Goal: Task Accomplishment & Management: Manage account settings

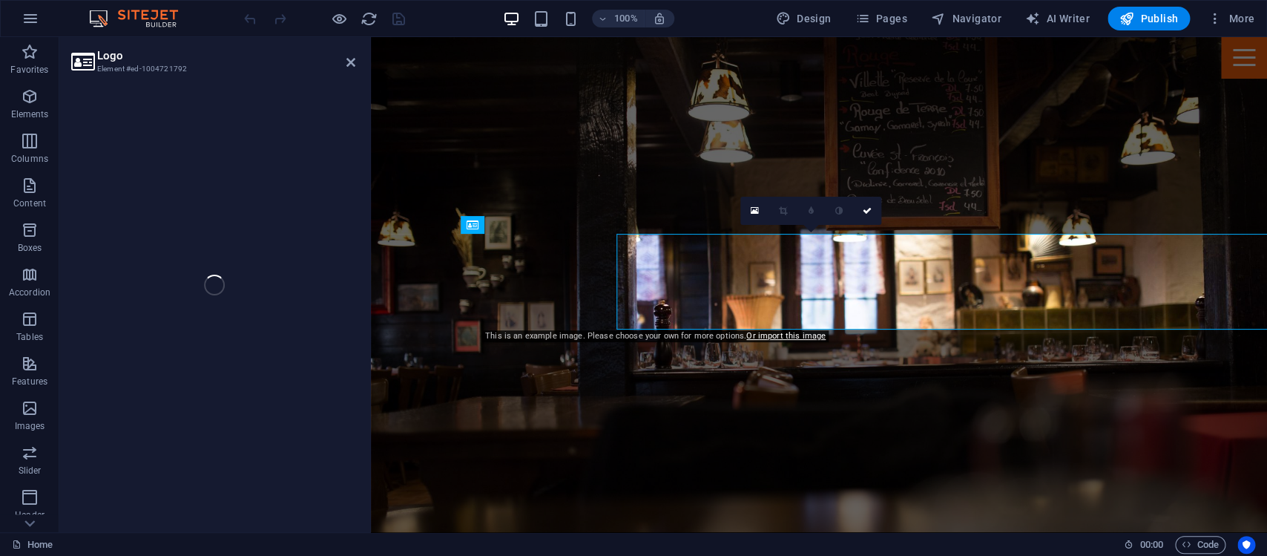
select select "px"
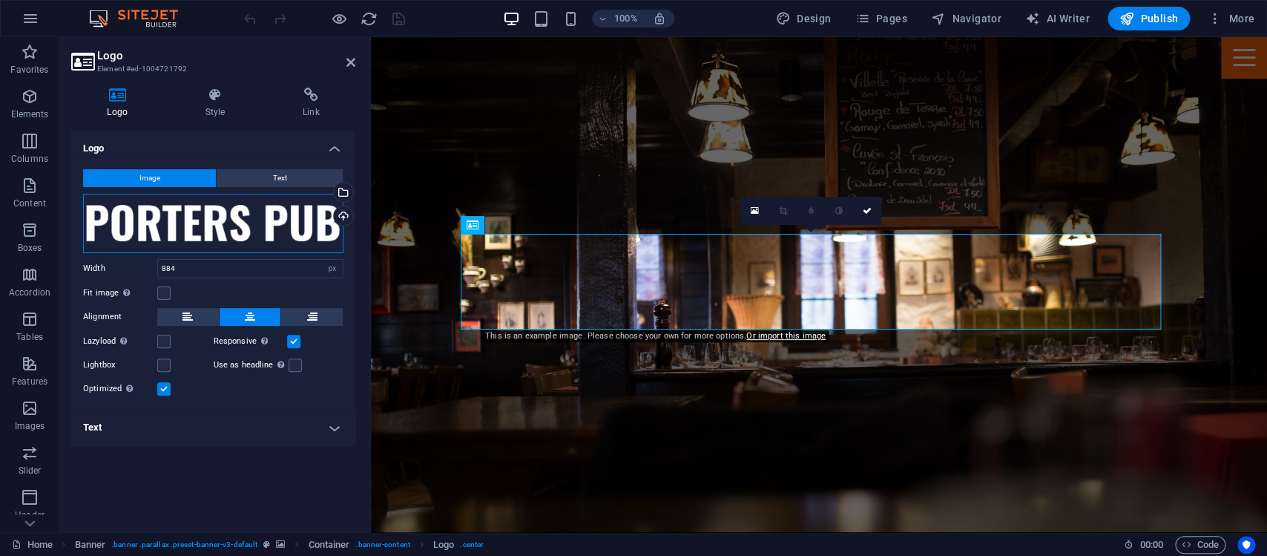
click at [218, 214] on div "Drag files here, click to choose files or select files from Files or our free s…" at bounding box center [213, 223] width 260 height 59
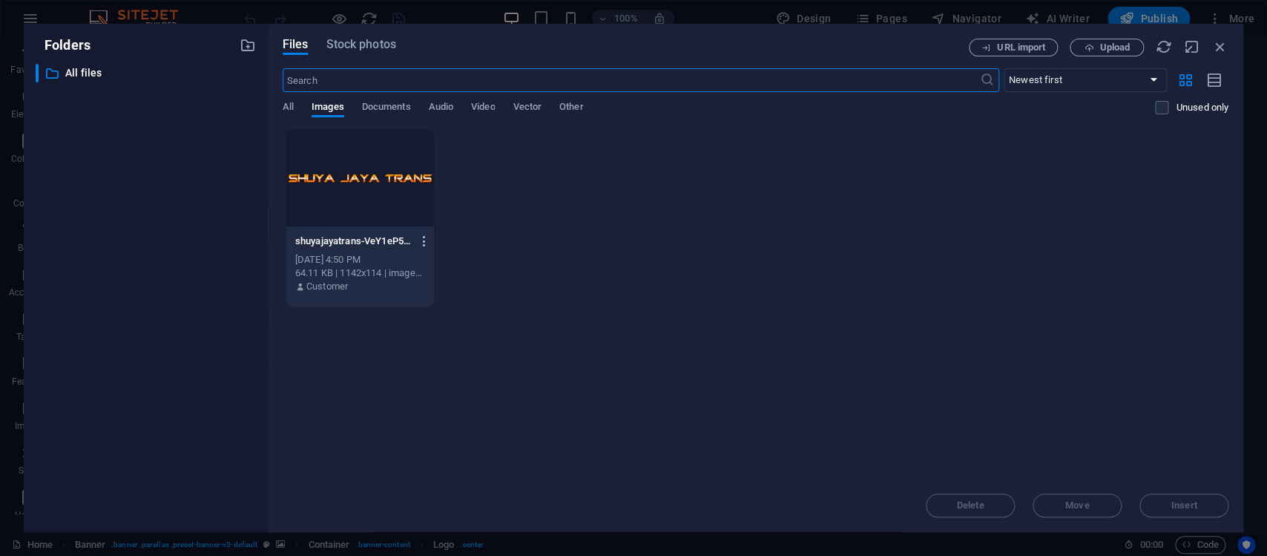
click at [431, 242] on icon "button" at bounding box center [424, 240] width 14 height 13
click at [434, 526] on h6 "Delete" at bounding box center [441, 529] width 63 height 18
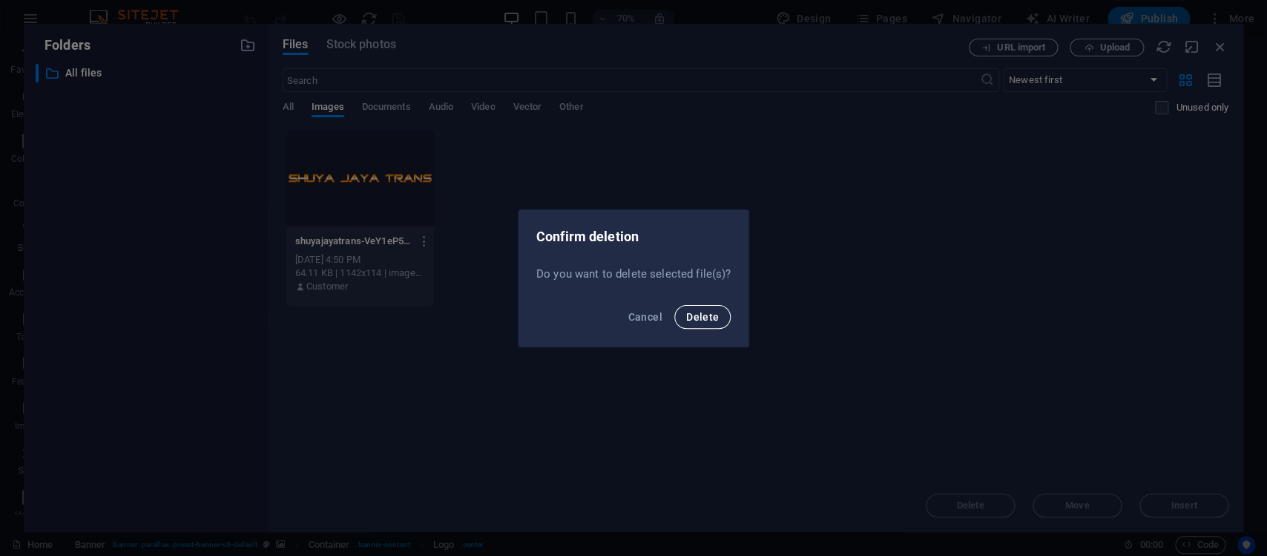
click at [704, 315] on span "Delete" at bounding box center [702, 317] width 33 height 12
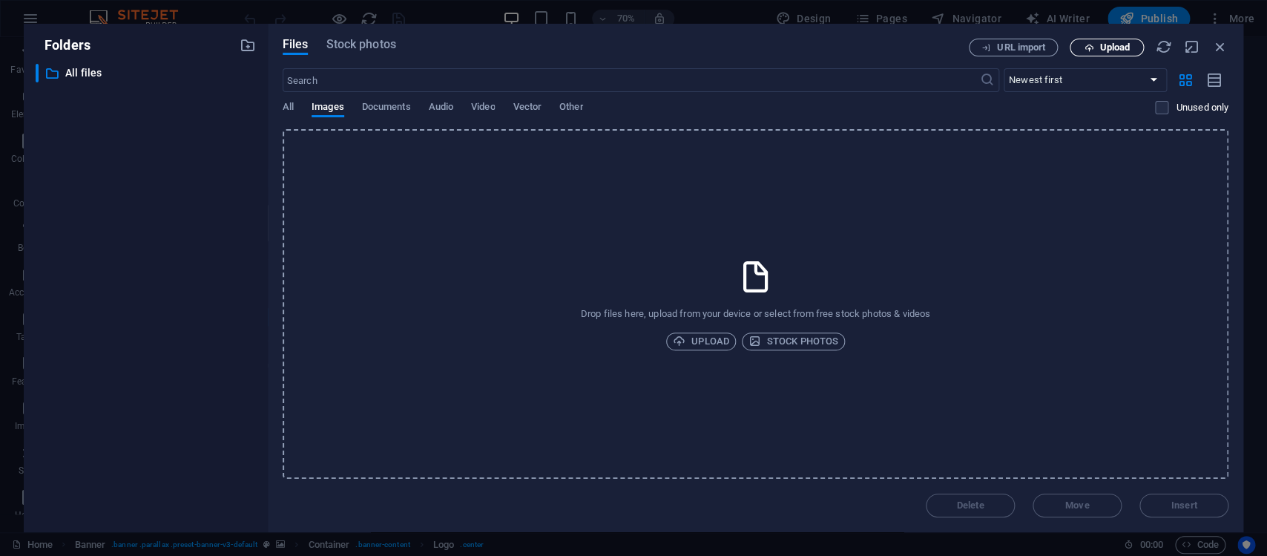
click at [1093, 47] on icon "button" at bounding box center [1089, 48] width 10 height 10
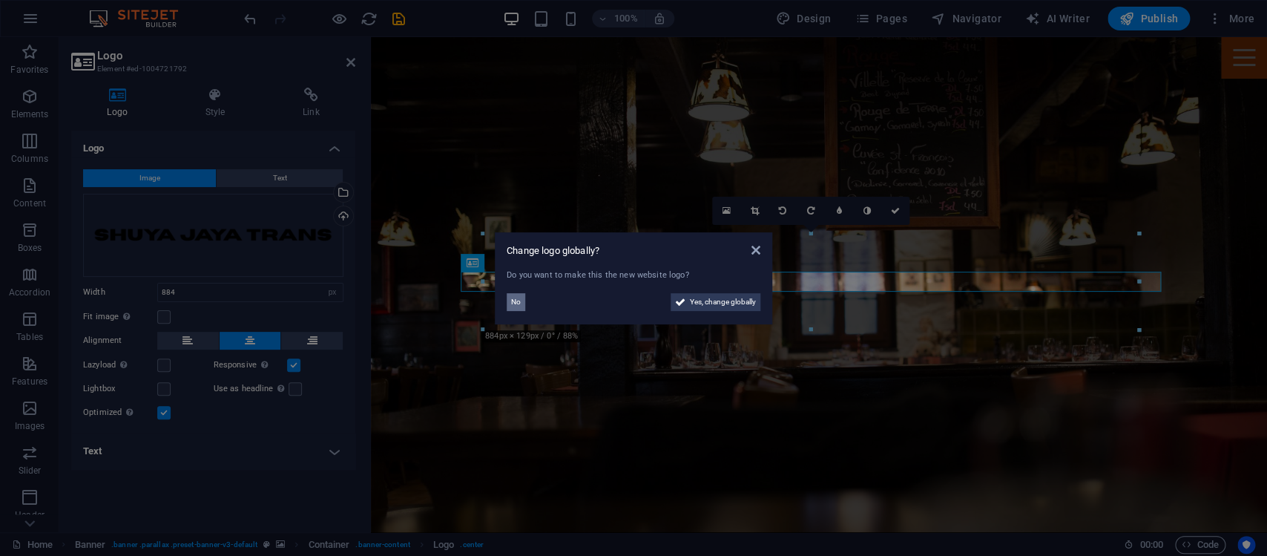
click at [511, 304] on button "No" at bounding box center [516, 302] width 19 height 18
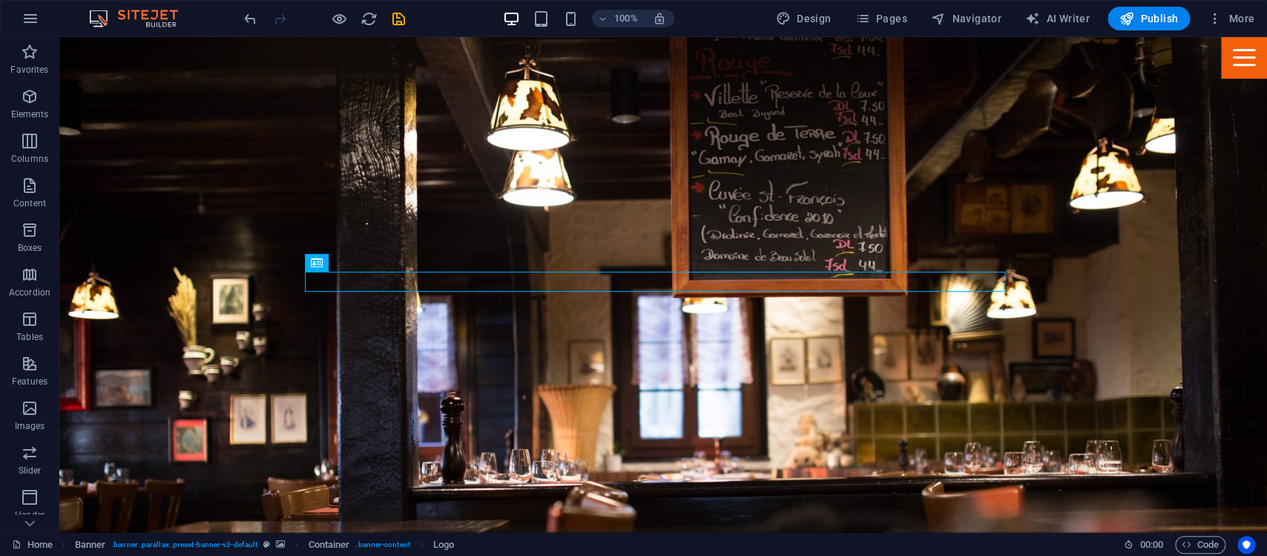
select select "px"
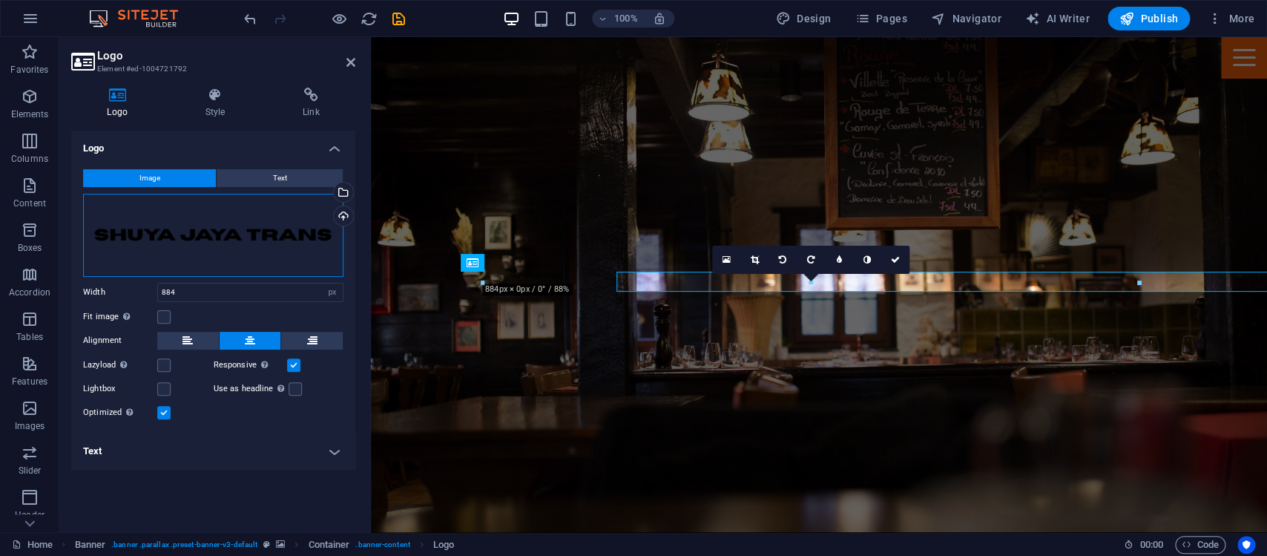
click at [241, 216] on div "Drag files here, click to choose files or select files from Files or our free s…" at bounding box center [213, 235] width 260 height 83
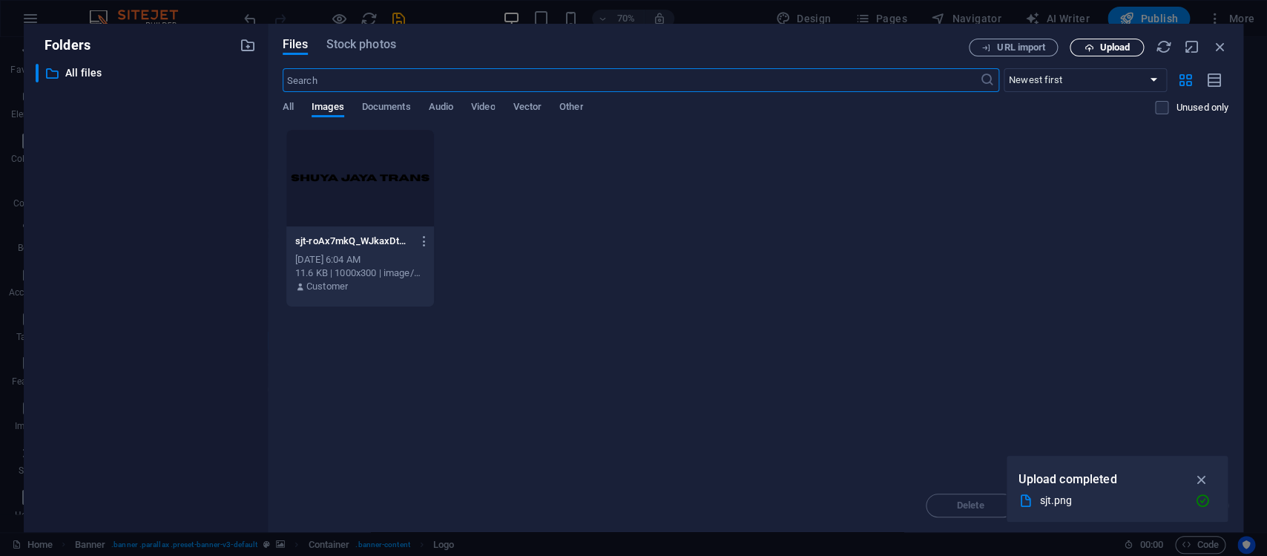
click at [1112, 50] on span "Upload" at bounding box center [1115, 47] width 30 height 9
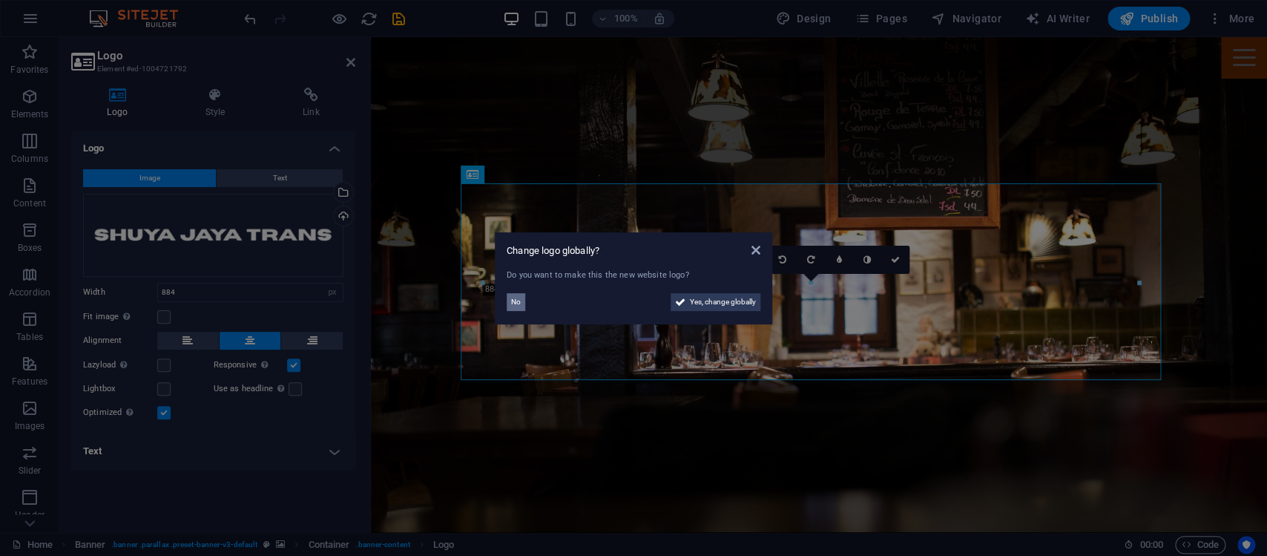
click at [519, 304] on span "No" at bounding box center [516, 302] width 10 height 18
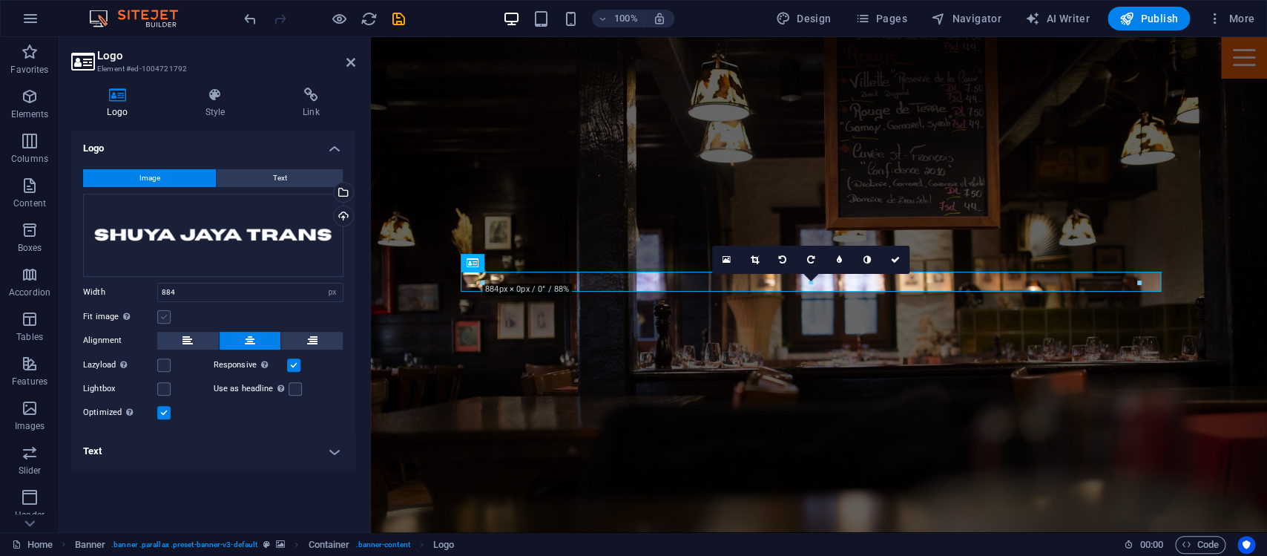
click at [163, 314] on label at bounding box center [163, 316] width 13 height 13
click at [0, 0] on input "Fit image Automatically fit image to a fixed width and height" at bounding box center [0, 0] width 0 height 0
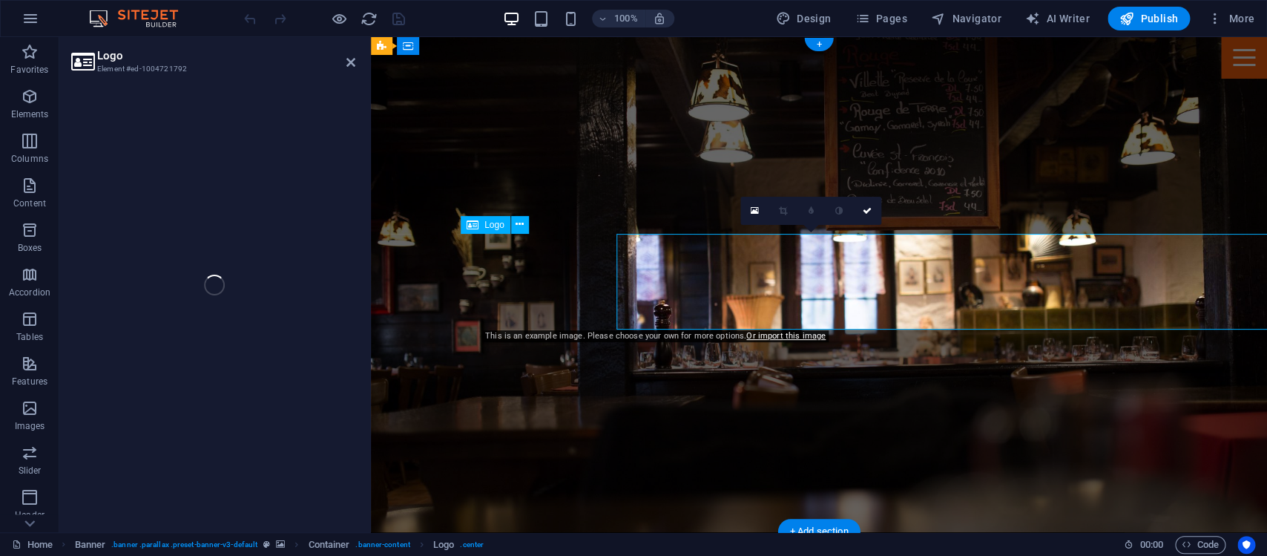
select select "px"
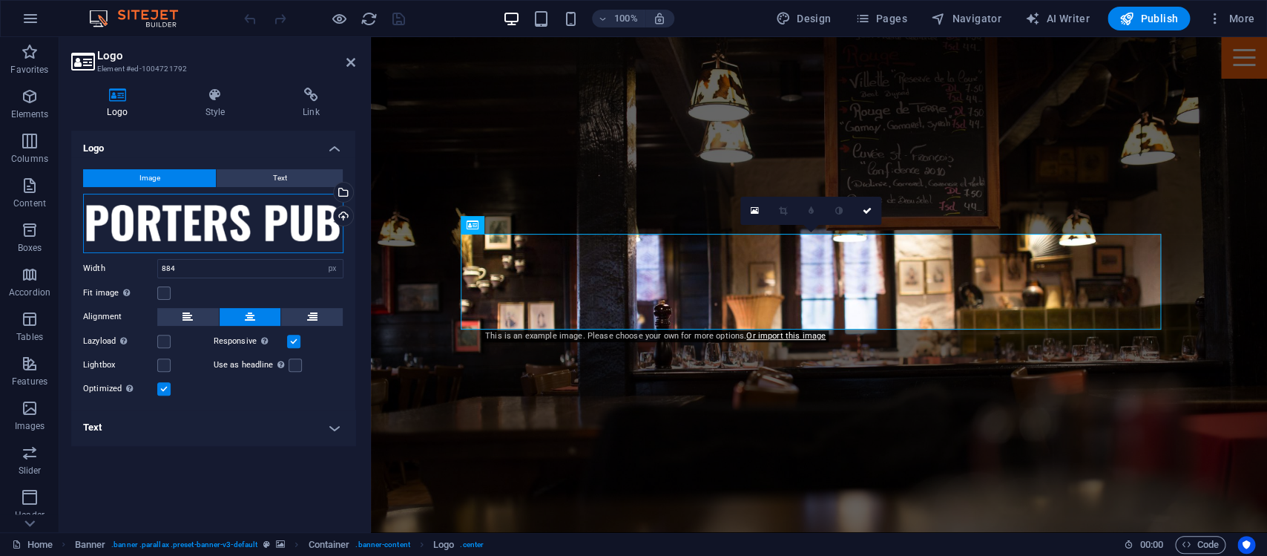
click at [253, 222] on div "Drag files here, click to choose files or select files from Files or our free s…" at bounding box center [213, 223] width 260 height 59
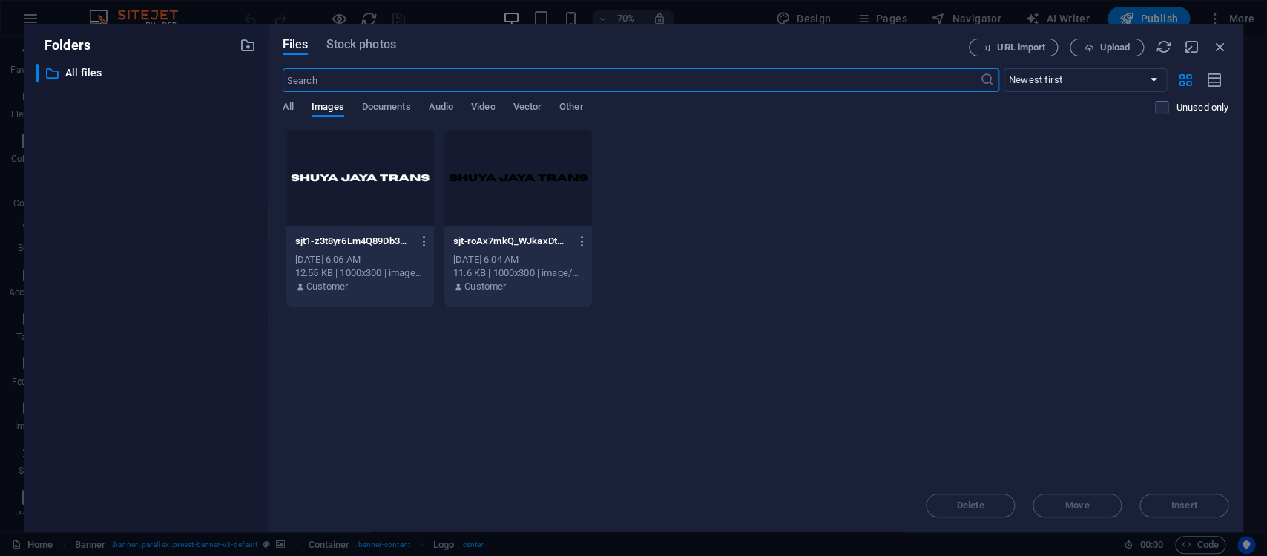
click at [326, 185] on div at bounding box center [360, 178] width 148 height 96
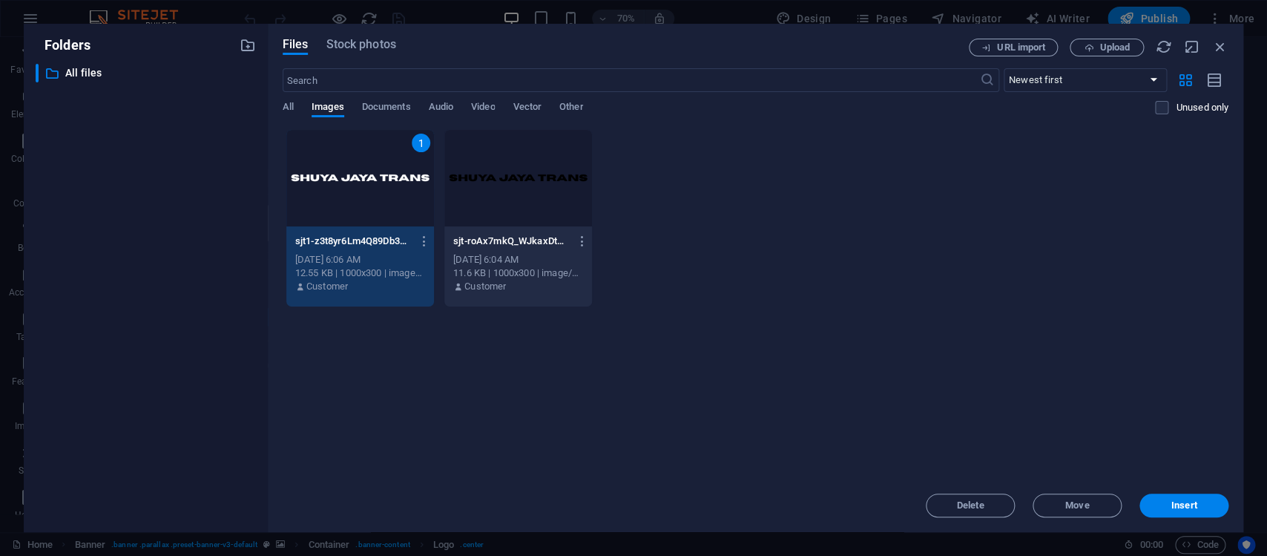
click at [326, 185] on div "1" at bounding box center [360, 178] width 148 height 96
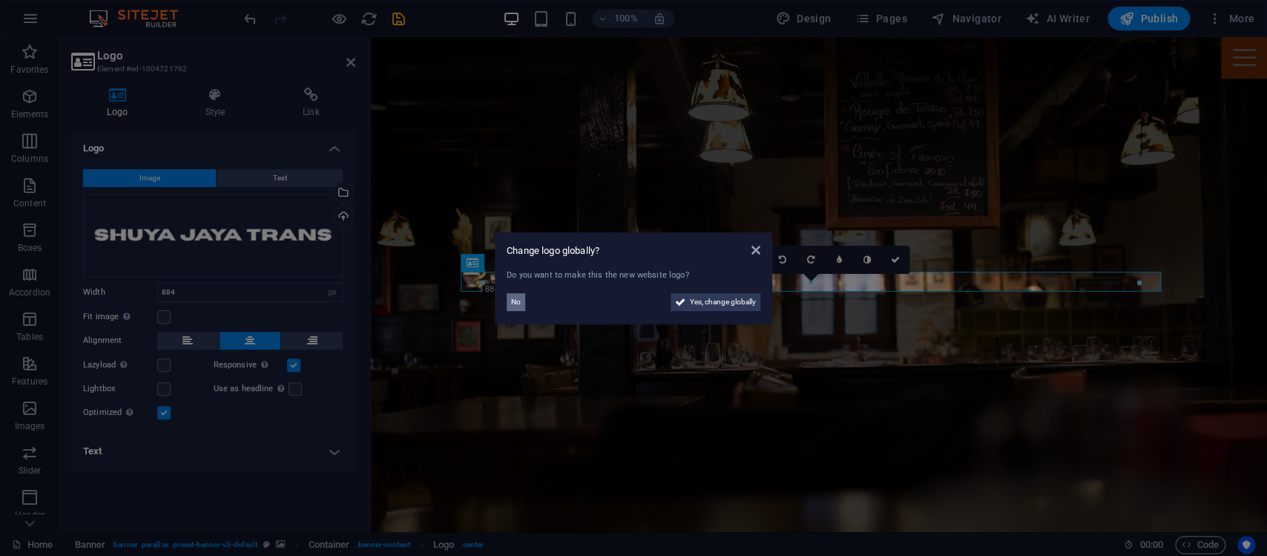
drag, startPoint x: 522, startPoint y: 301, endPoint x: 182, endPoint y: 274, distance: 341.0
click at [522, 301] on button "No" at bounding box center [516, 302] width 19 height 18
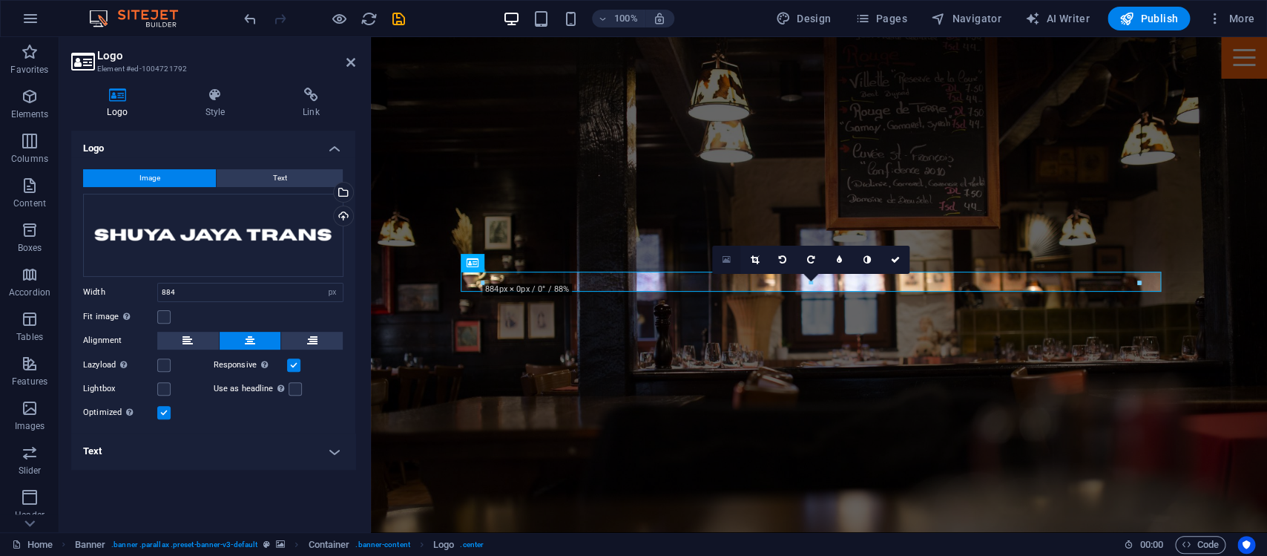
click at [729, 260] on icon at bounding box center [726, 260] width 8 height 10
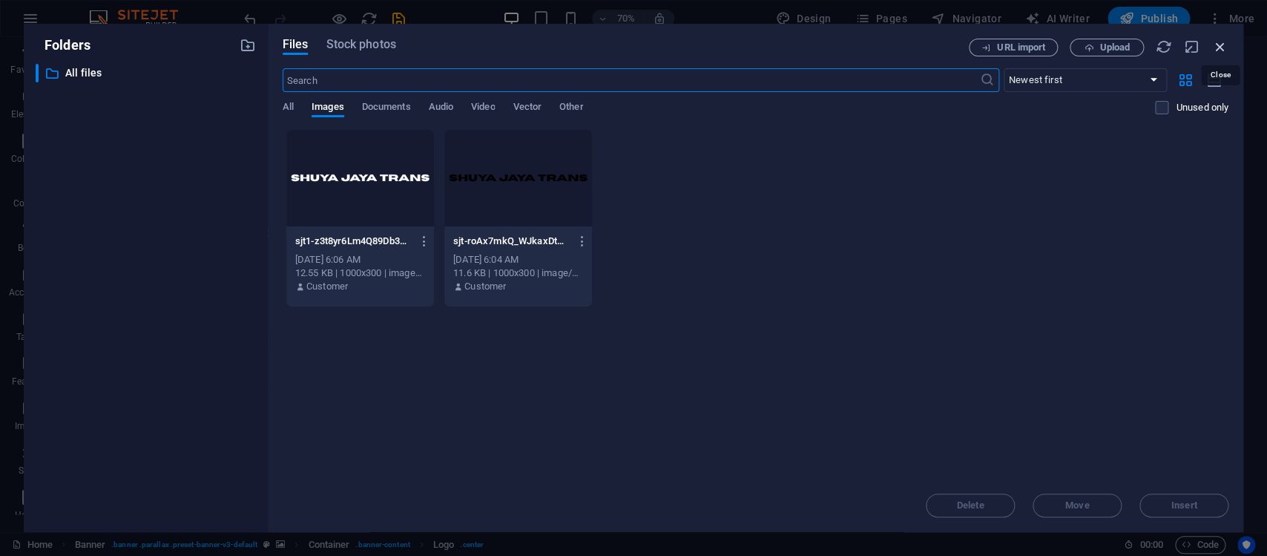
click at [1227, 41] on icon "button" at bounding box center [1220, 47] width 16 height 16
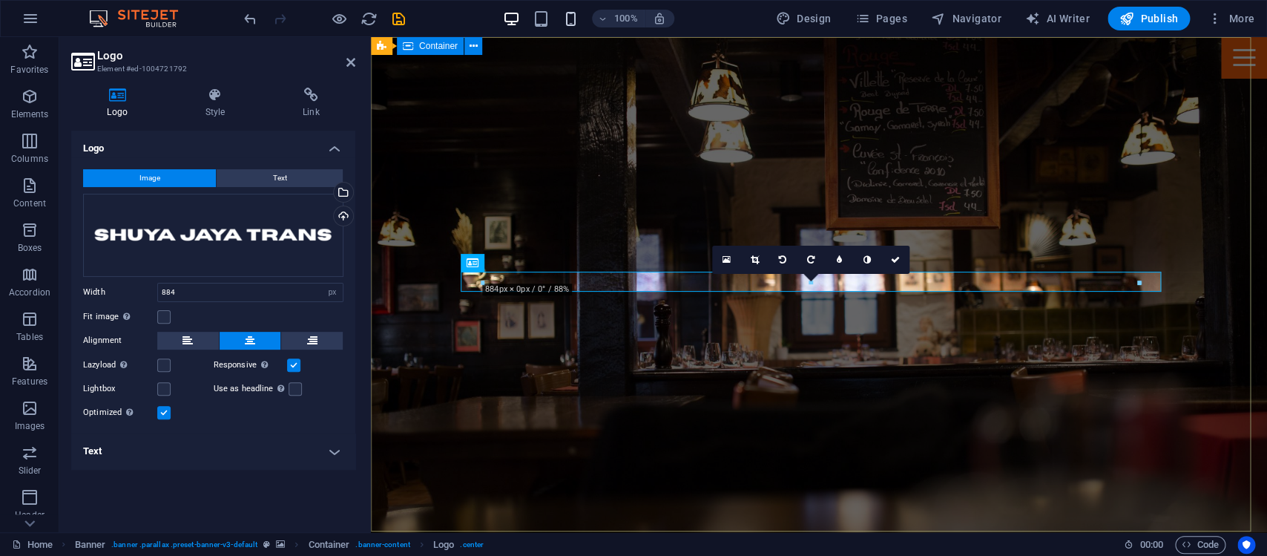
click at [567, 18] on icon "button" at bounding box center [570, 18] width 17 height 17
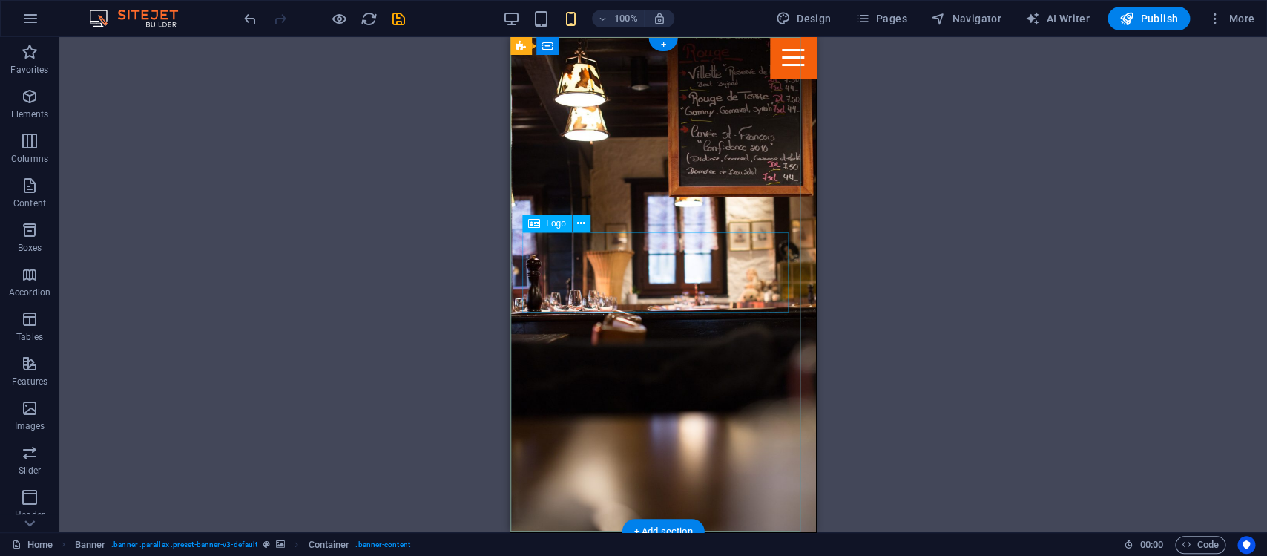
select select "px"
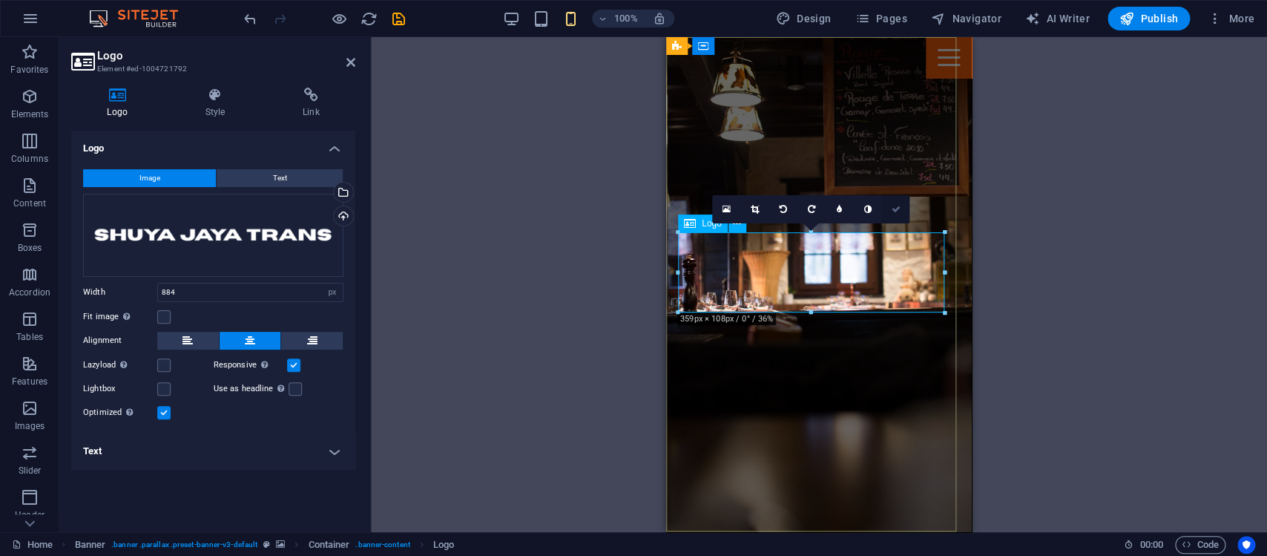
click at [902, 214] on link at bounding box center [896, 209] width 28 height 28
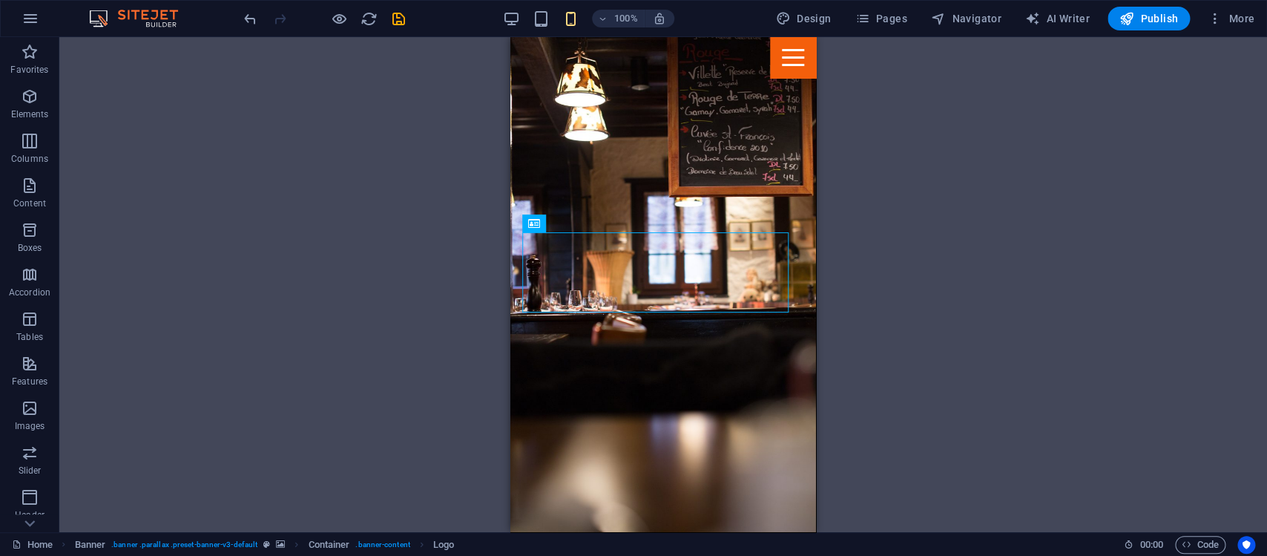
click at [523, 17] on div "100%" at bounding box center [588, 19] width 171 height 24
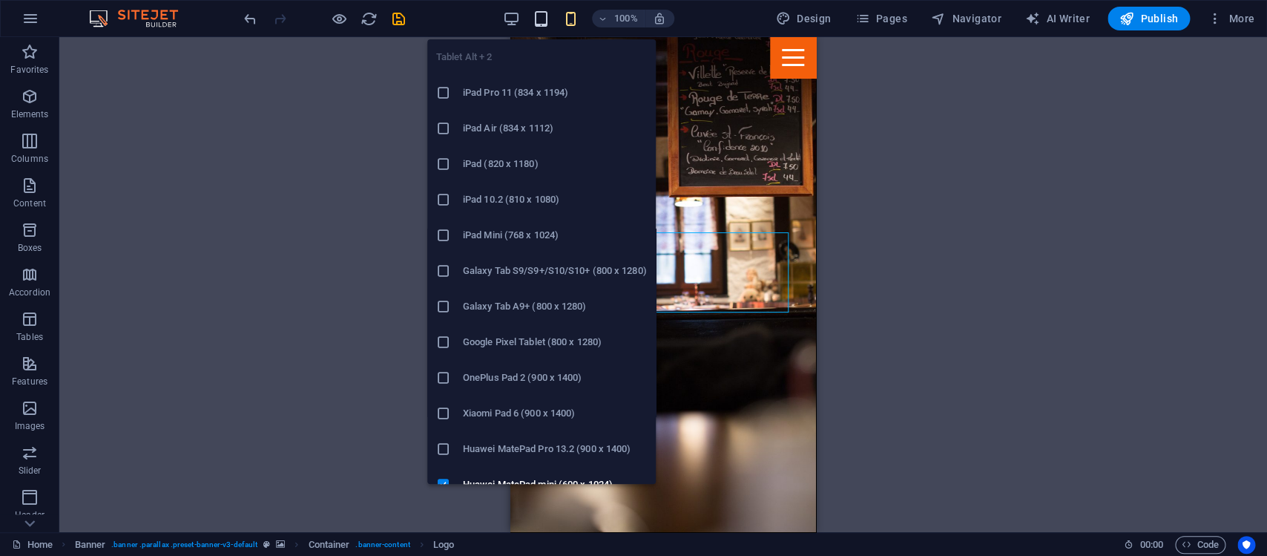
click at [545, 17] on icon "button" at bounding box center [541, 18] width 17 height 17
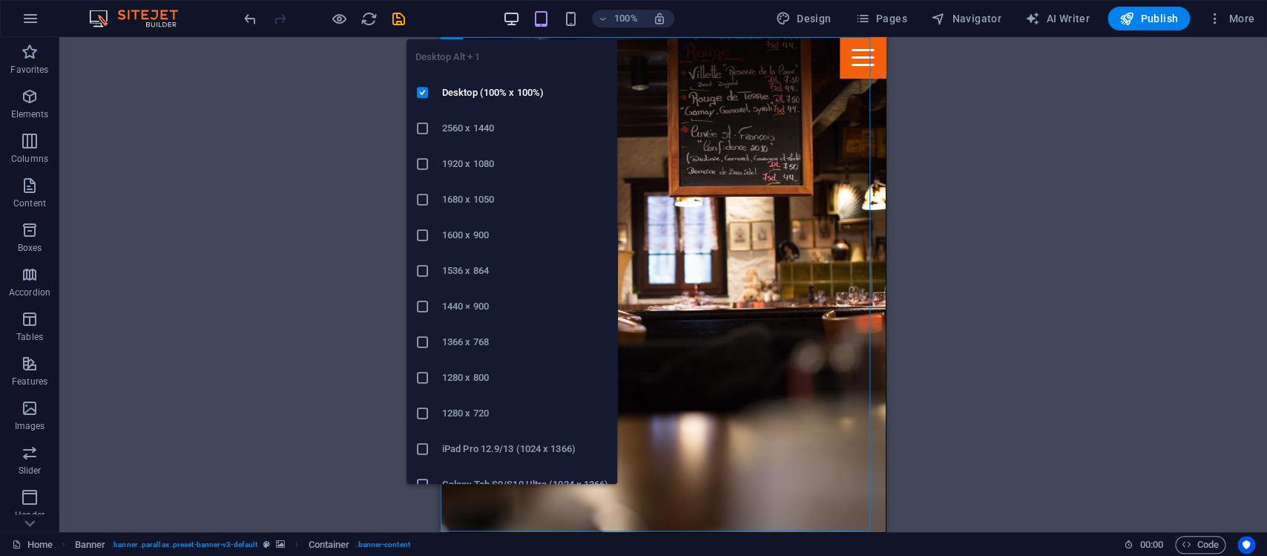
click at [511, 23] on icon "button" at bounding box center [511, 18] width 17 height 17
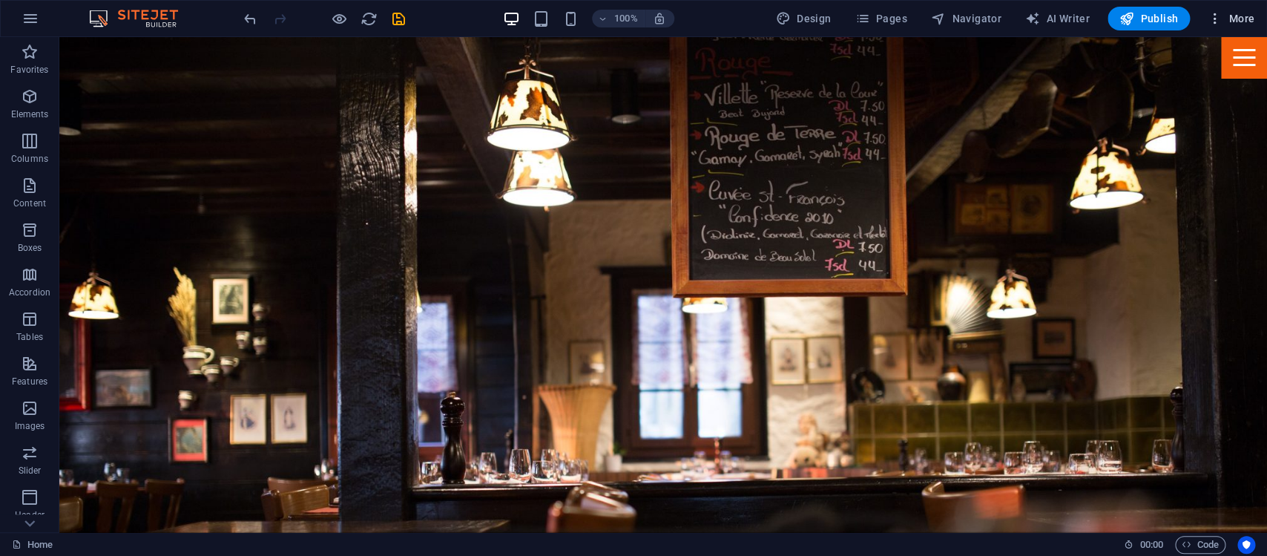
click at [1225, 16] on span "More" at bounding box center [1231, 18] width 47 height 15
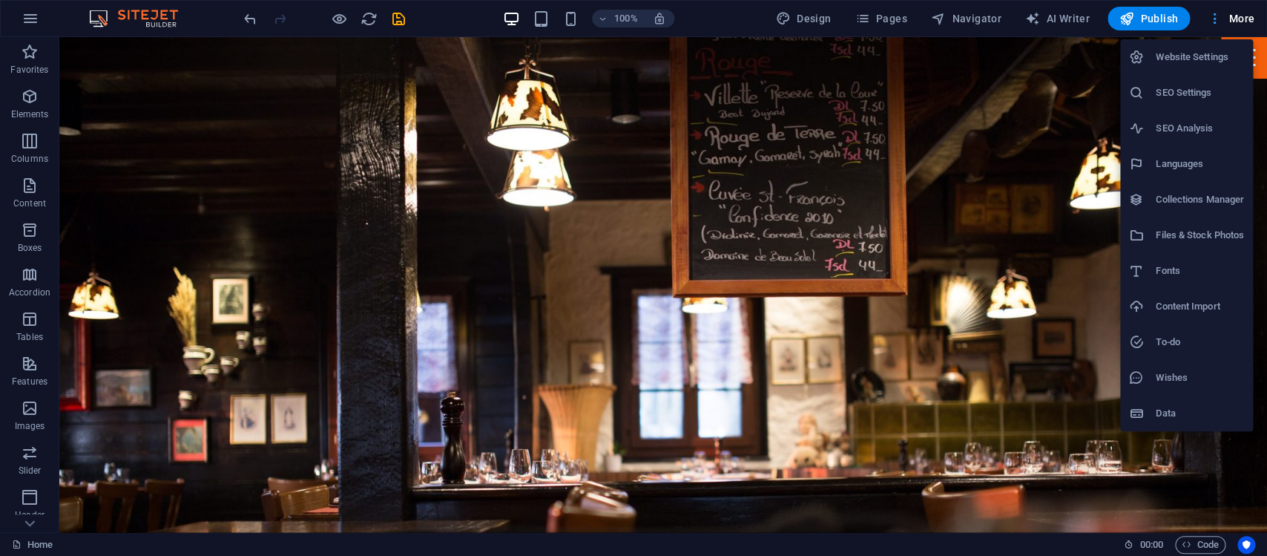
click at [1225, 16] on div at bounding box center [633, 278] width 1267 height 556
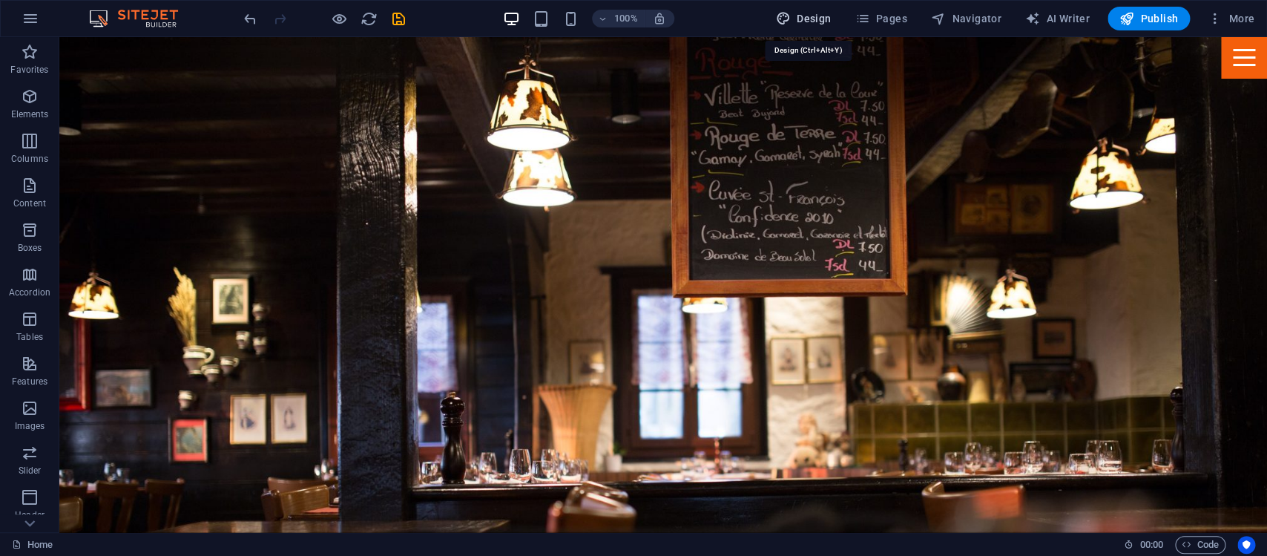
click at [794, 11] on button "Design" at bounding box center [804, 19] width 68 height 24
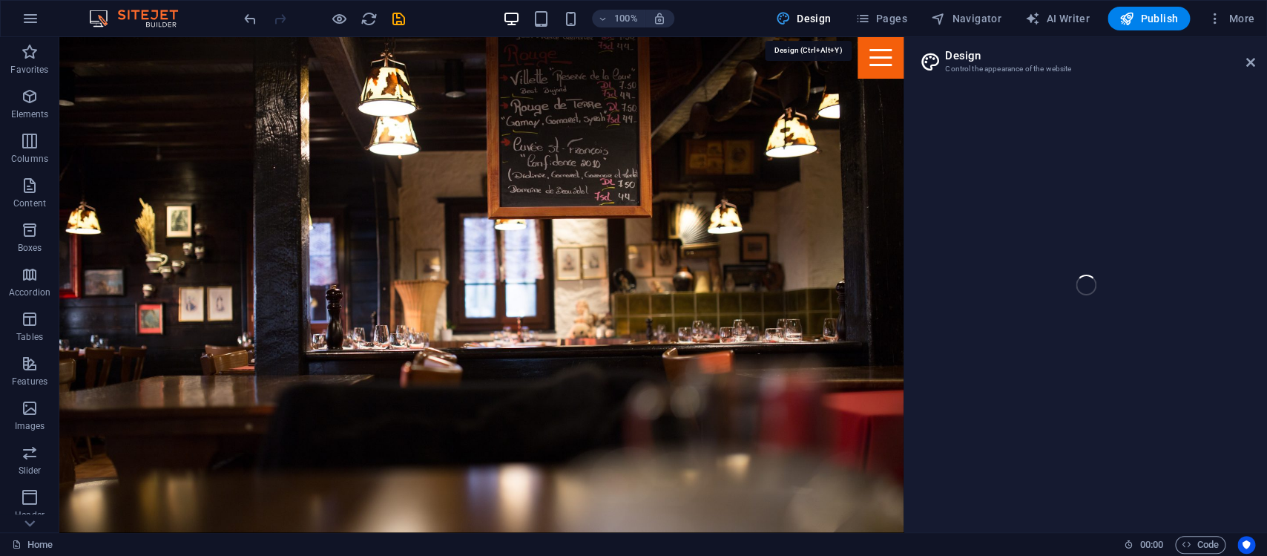
click at [794, 11] on button "Design" at bounding box center [804, 19] width 68 height 24
click at [1250, 59] on icon at bounding box center [1251, 62] width 9 height 12
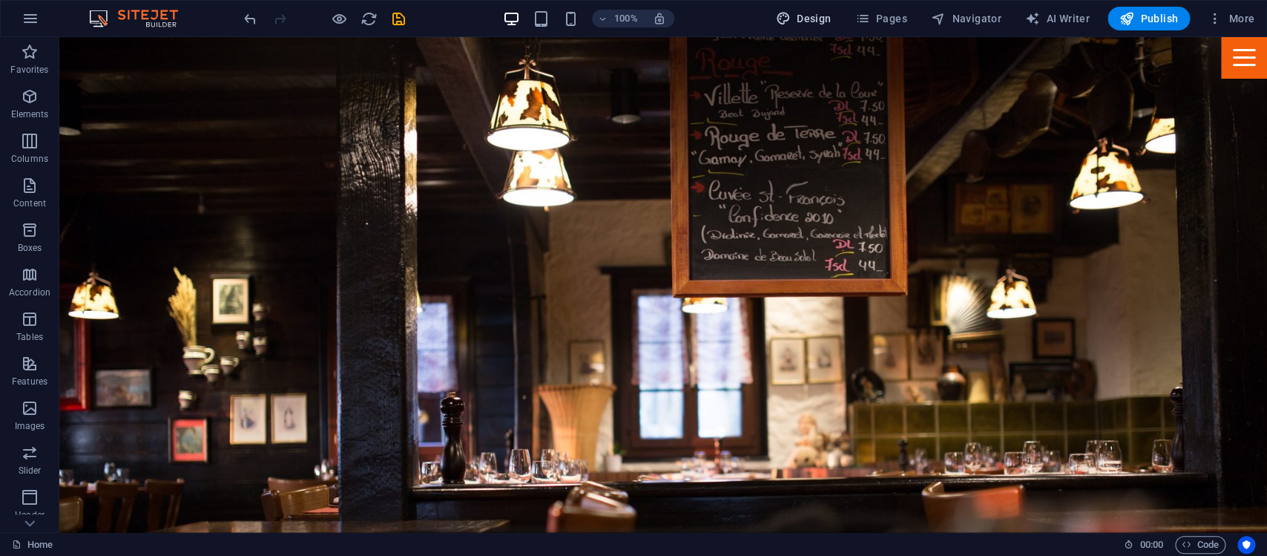
click at [805, 19] on span "Design" at bounding box center [804, 18] width 56 height 15
select select "px"
select select "400"
select select "px"
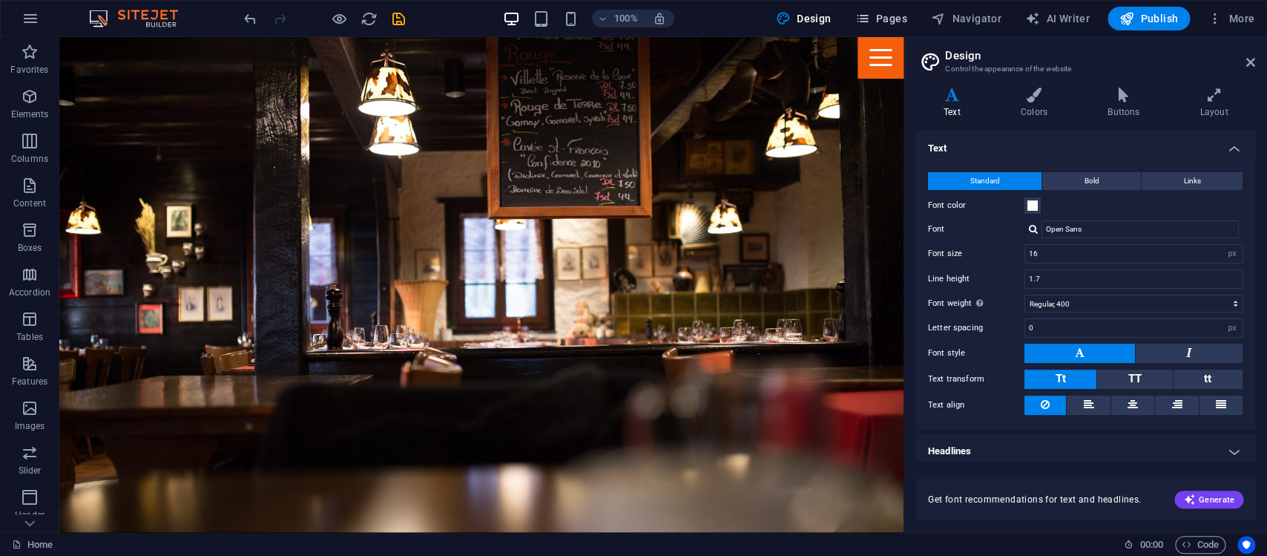
click at [885, 18] on span "Pages" at bounding box center [881, 18] width 52 height 15
click at [890, 19] on span "Pages" at bounding box center [881, 18] width 52 height 15
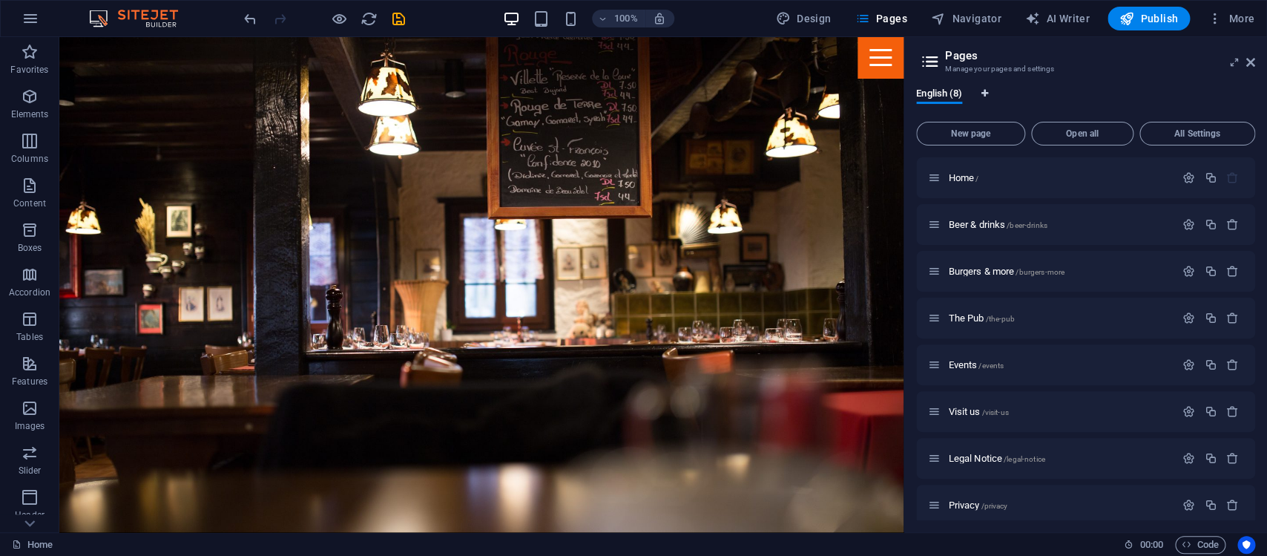
click at [988, 92] on icon "Language Tabs" at bounding box center [984, 93] width 7 height 9
select select "41"
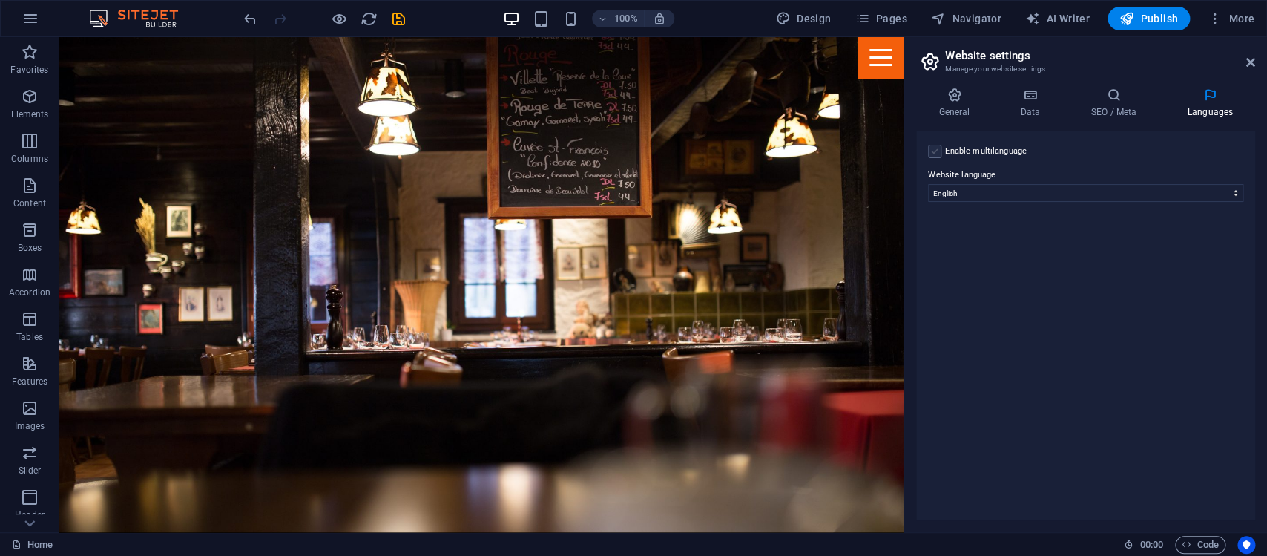
click at [931, 153] on label at bounding box center [934, 151] width 13 height 13
click at [0, 0] on input "Enable multilanguage To disable multilanguage delete all languages until only o…" at bounding box center [0, 0] width 0 height 0
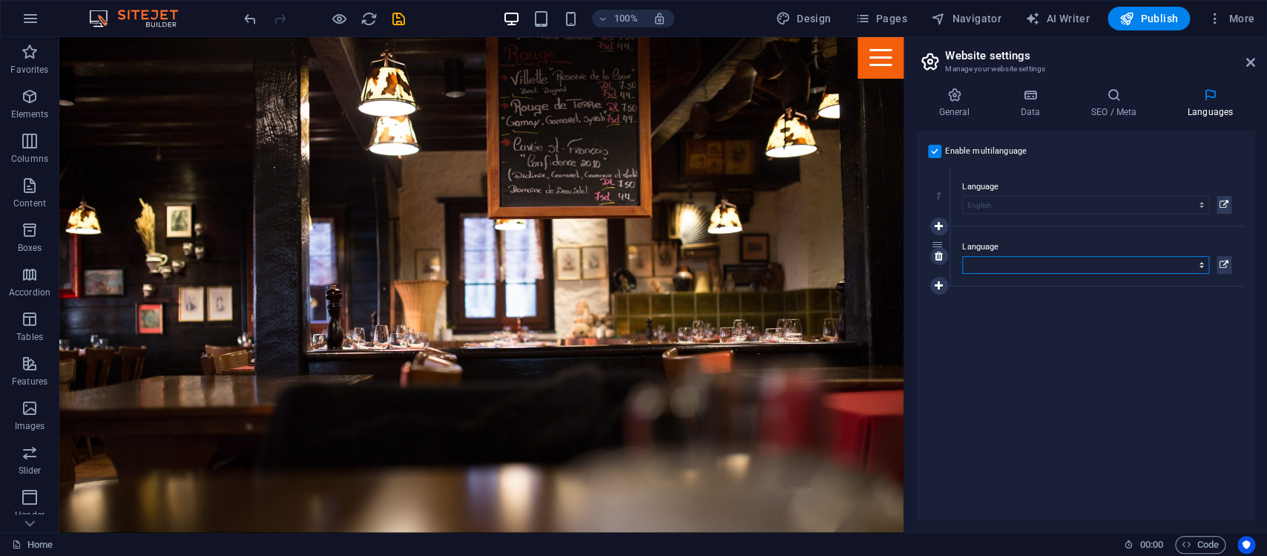
click at [1201, 260] on select "Abkhazian Afar Afrikaans Akan Albanian Amharic Arabic Aragonese Armenian Assame…" at bounding box center [1085, 265] width 247 height 18
click option "Chinese" at bounding box center [0, 0] width 0 height 0
select select "70"
click option "Indonesian" at bounding box center [0, 0] width 0 height 0
click at [937, 285] on icon at bounding box center [939, 285] width 8 height 10
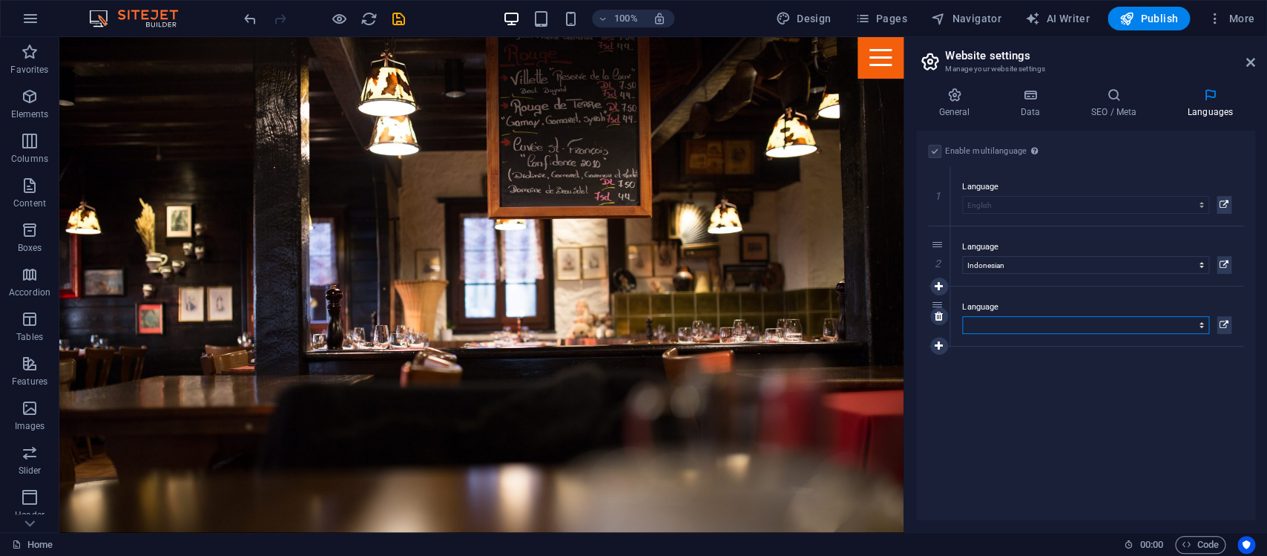
select select "30"
click option "Chinese" at bounding box center [0, 0] width 0 height 0
click at [1221, 263] on icon at bounding box center [1224, 265] width 9 height 18
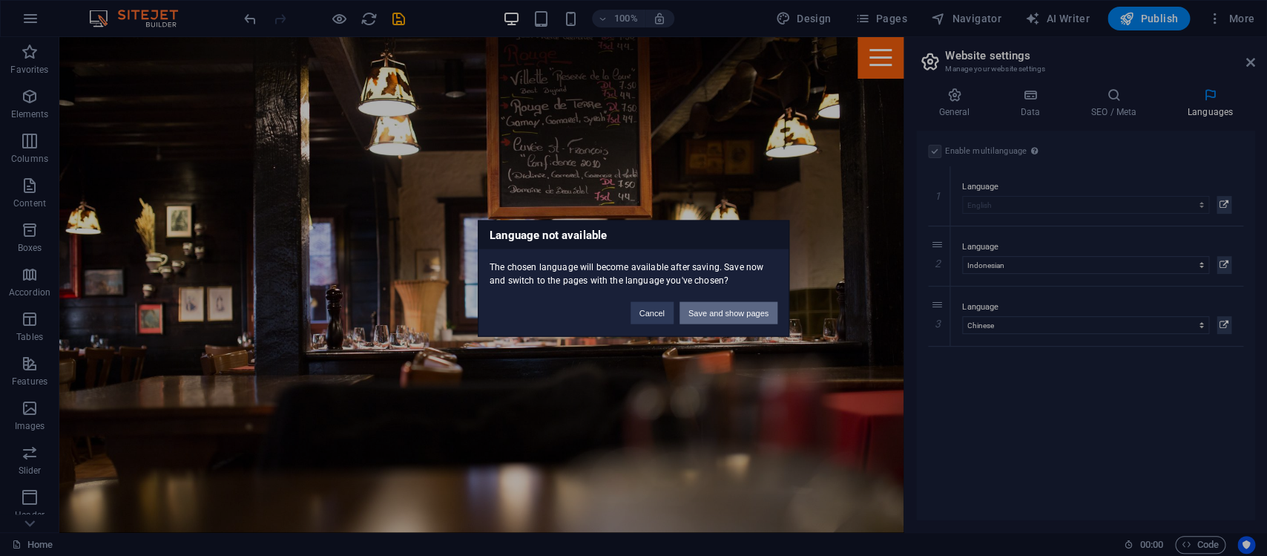
click at [715, 314] on button "Save and show pages" at bounding box center [729, 312] width 98 height 22
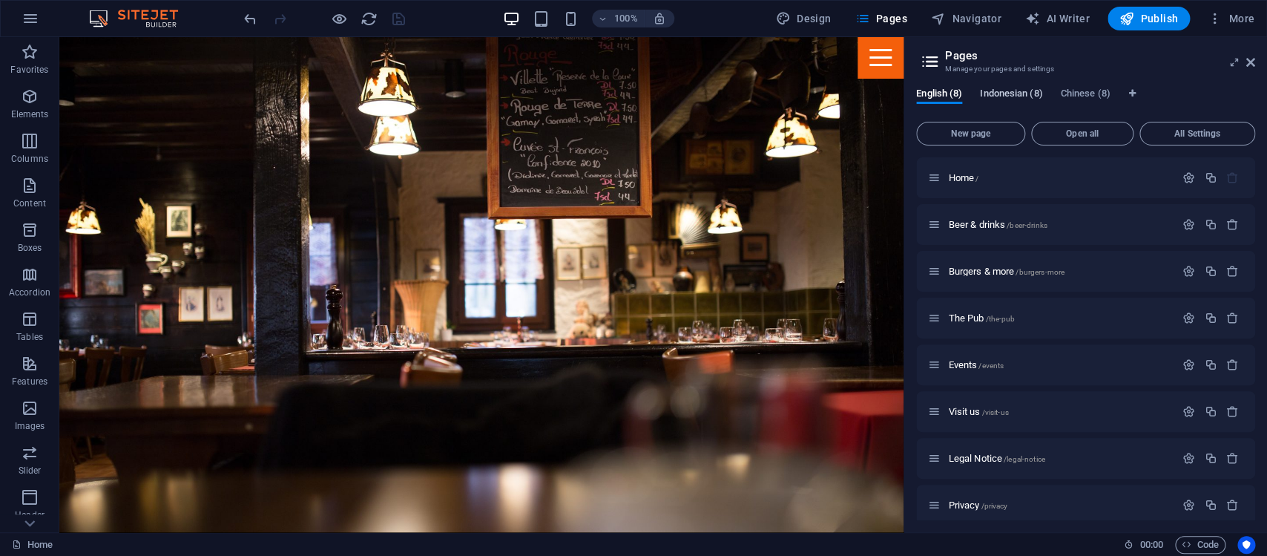
click at [1006, 97] on span "Indonesian (8)" at bounding box center [1011, 95] width 62 height 21
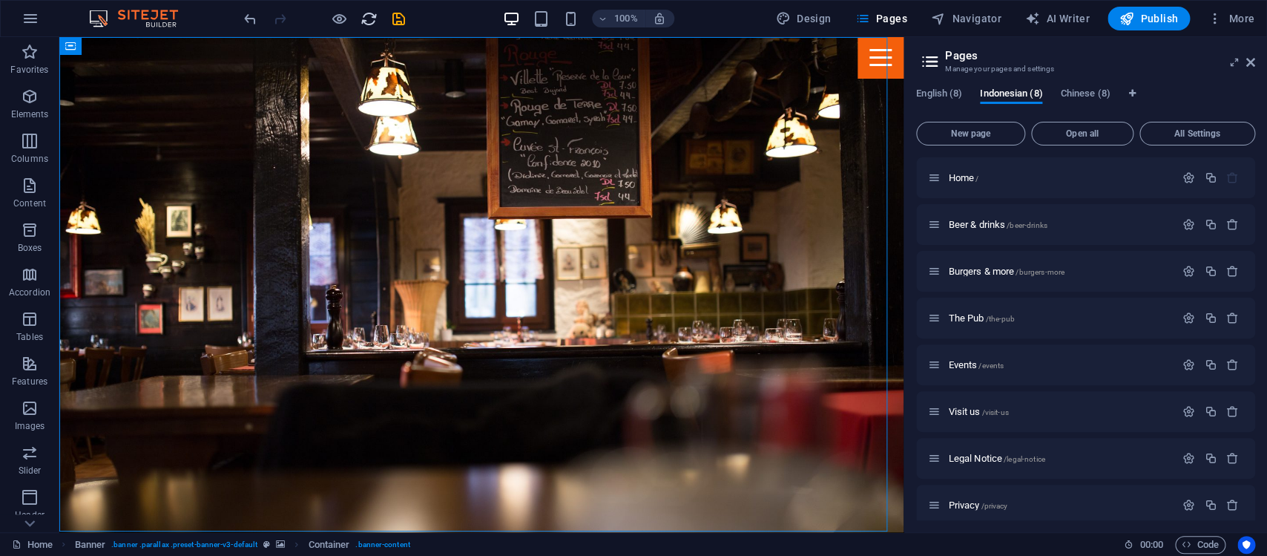
click at [368, 19] on icon "reload" at bounding box center [369, 18] width 17 height 17
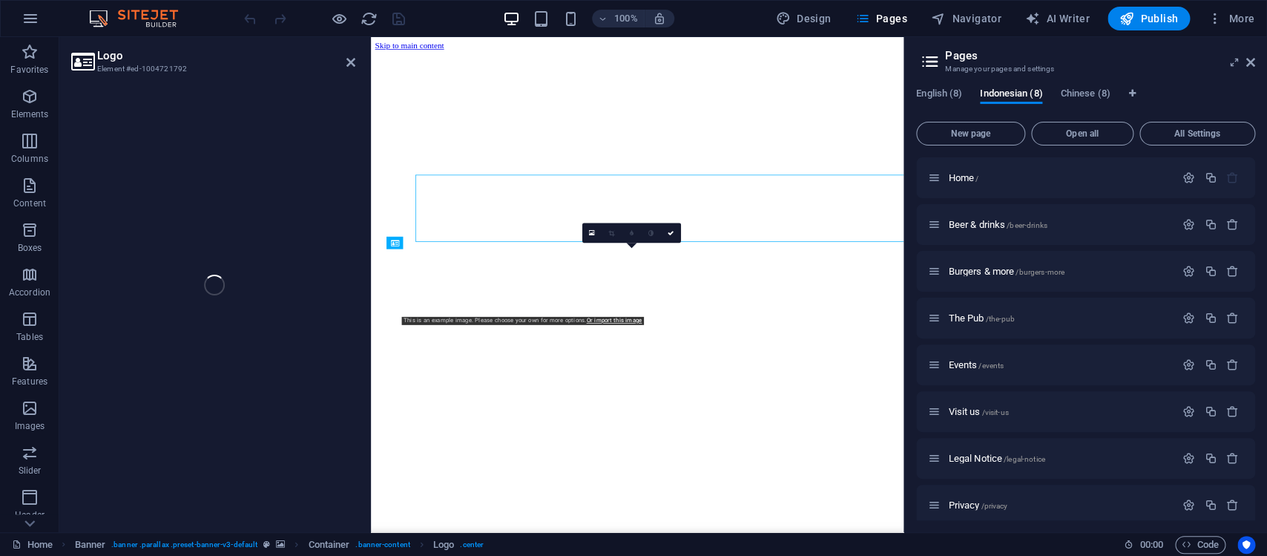
select select "px"
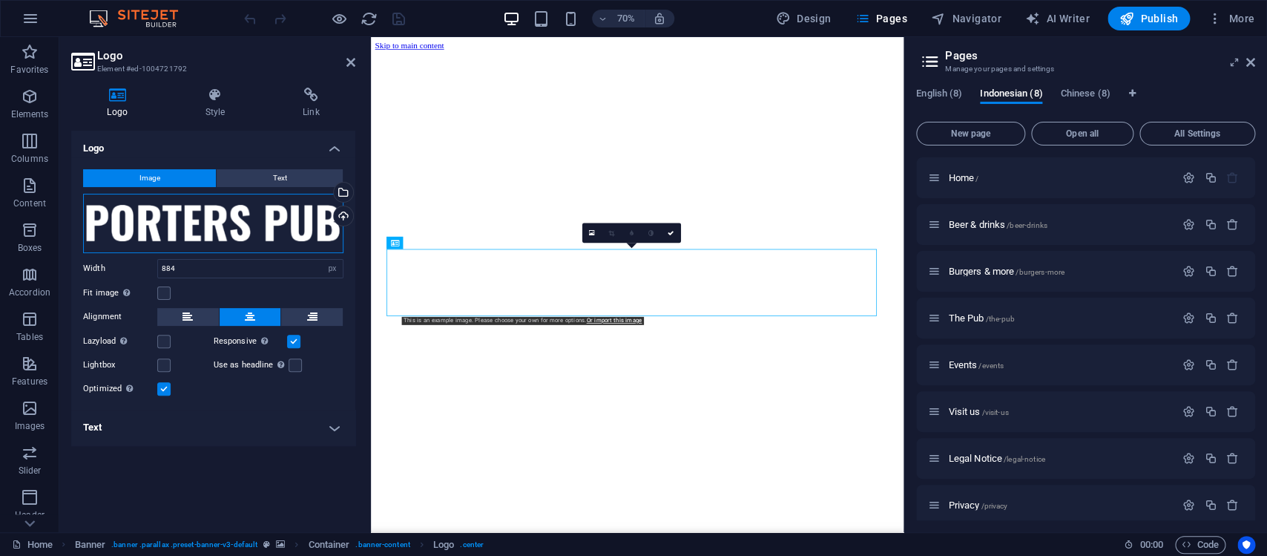
click at [217, 216] on div "Drag files here, click to choose files or select files from Files or our free s…" at bounding box center [213, 223] width 260 height 59
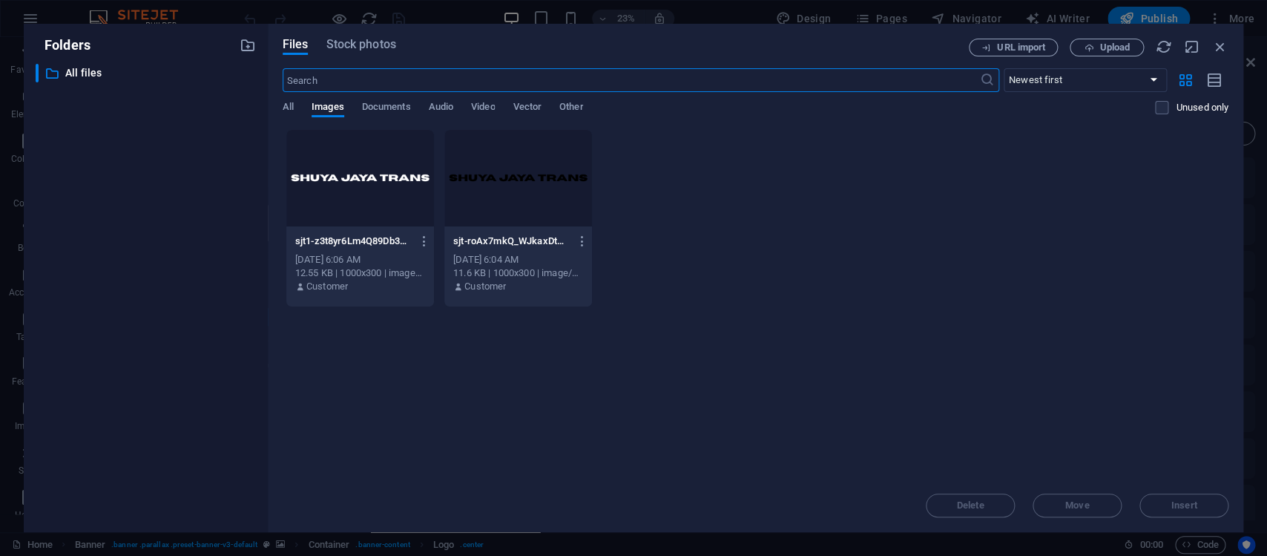
click at [345, 174] on div at bounding box center [360, 178] width 148 height 96
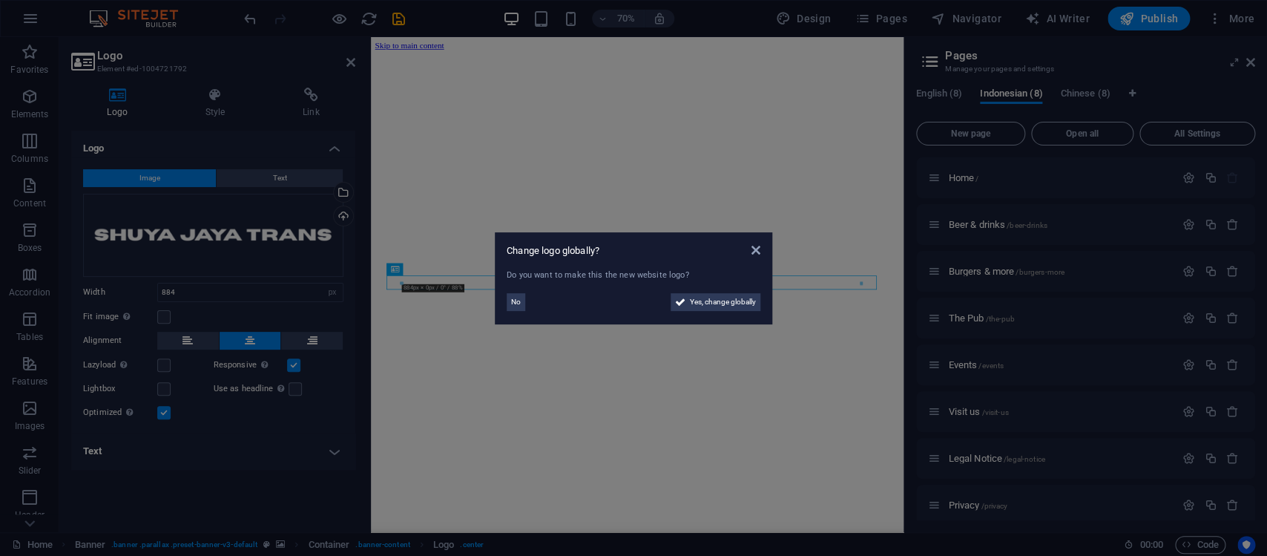
click at [519, 305] on span "No" at bounding box center [516, 302] width 10 height 18
